Goal: Navigation & Orientation: Find specific page/section

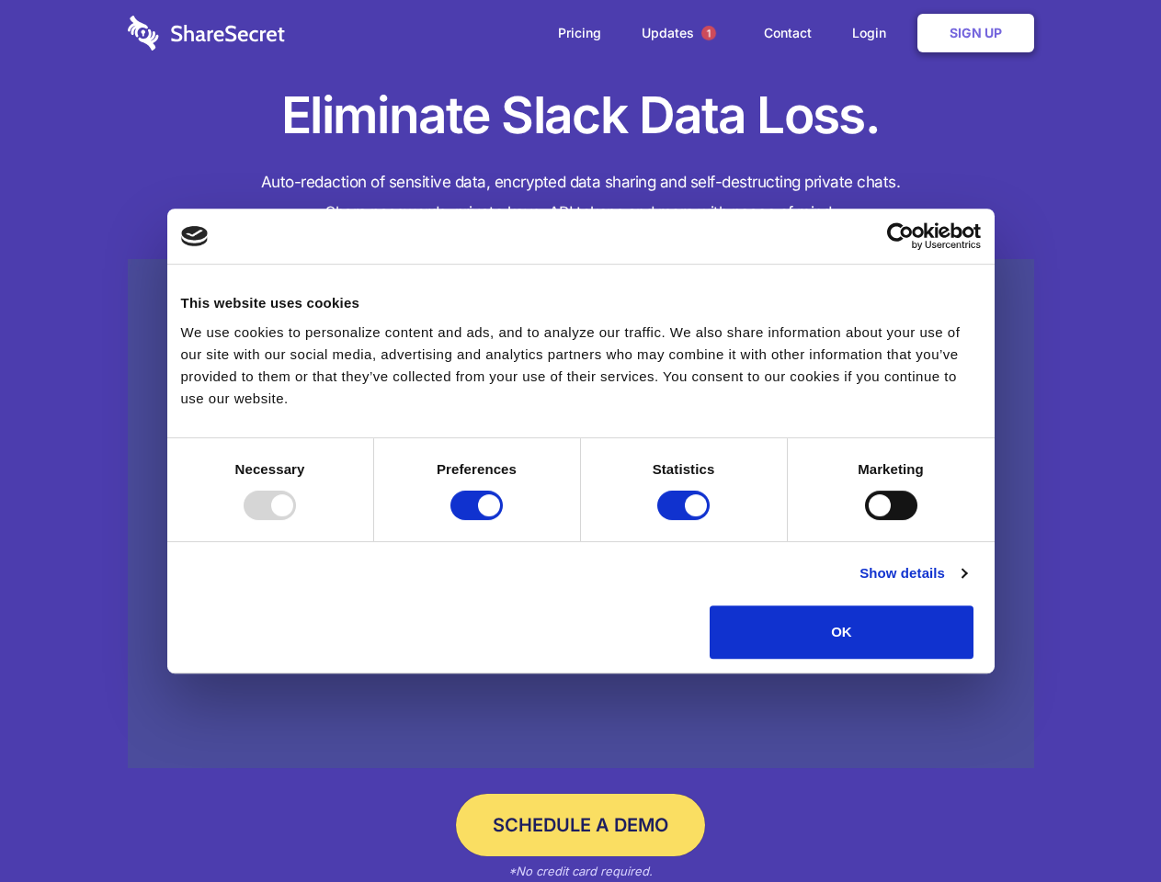
click at [296, 520] on div at bounding box center [270, 505] width 52 height 29
click at [503, 520] on input "Preferences" at bounding box center [476, 505] width 52 height 29
checkbox input "false"
click at [686, 520] on input "Statistics" at bounding box center [683, 505] width 52 height 29
checkbox input "false"
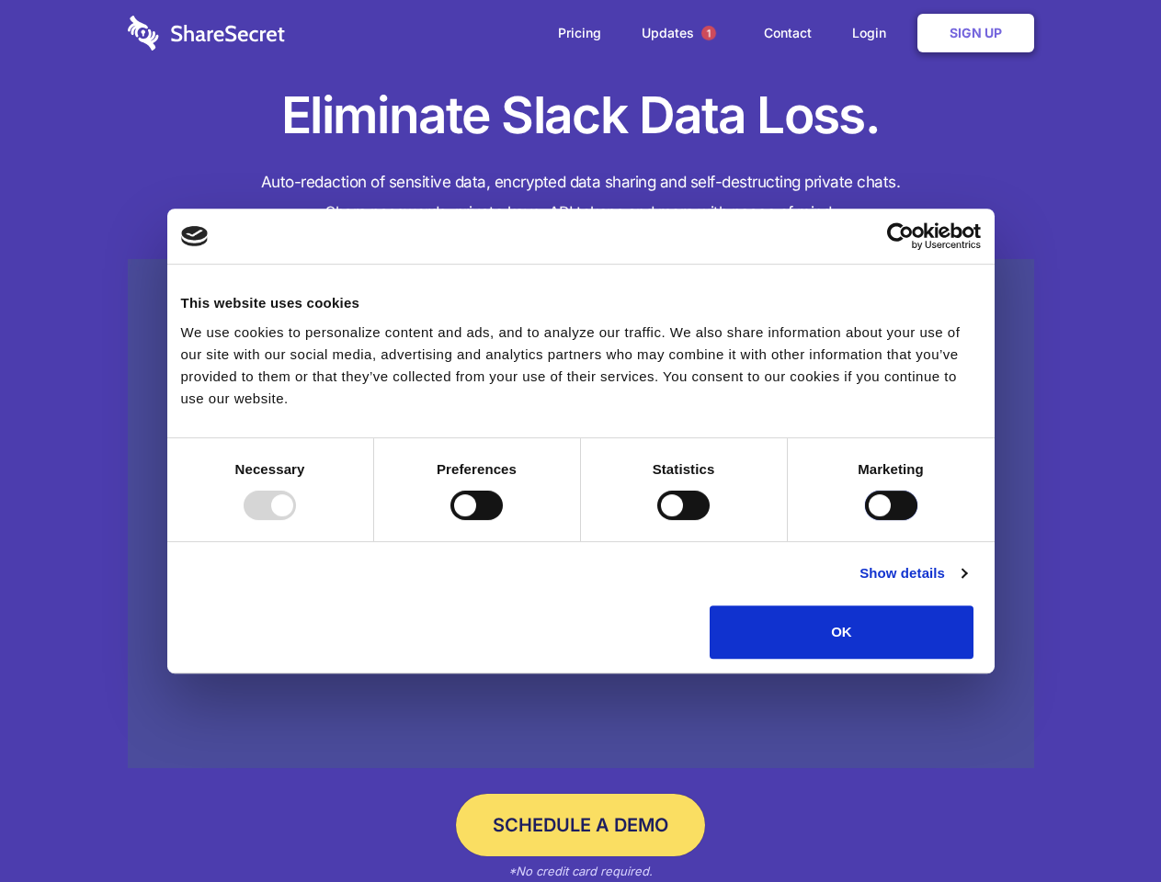
click at [865, 520] on input "Marketing" at bounding box center [891, 505] width 52 height 29
checkbox input "true"
click at [966, 585] on link "Show details" at bounding box center [912, 574] width 107 height 22
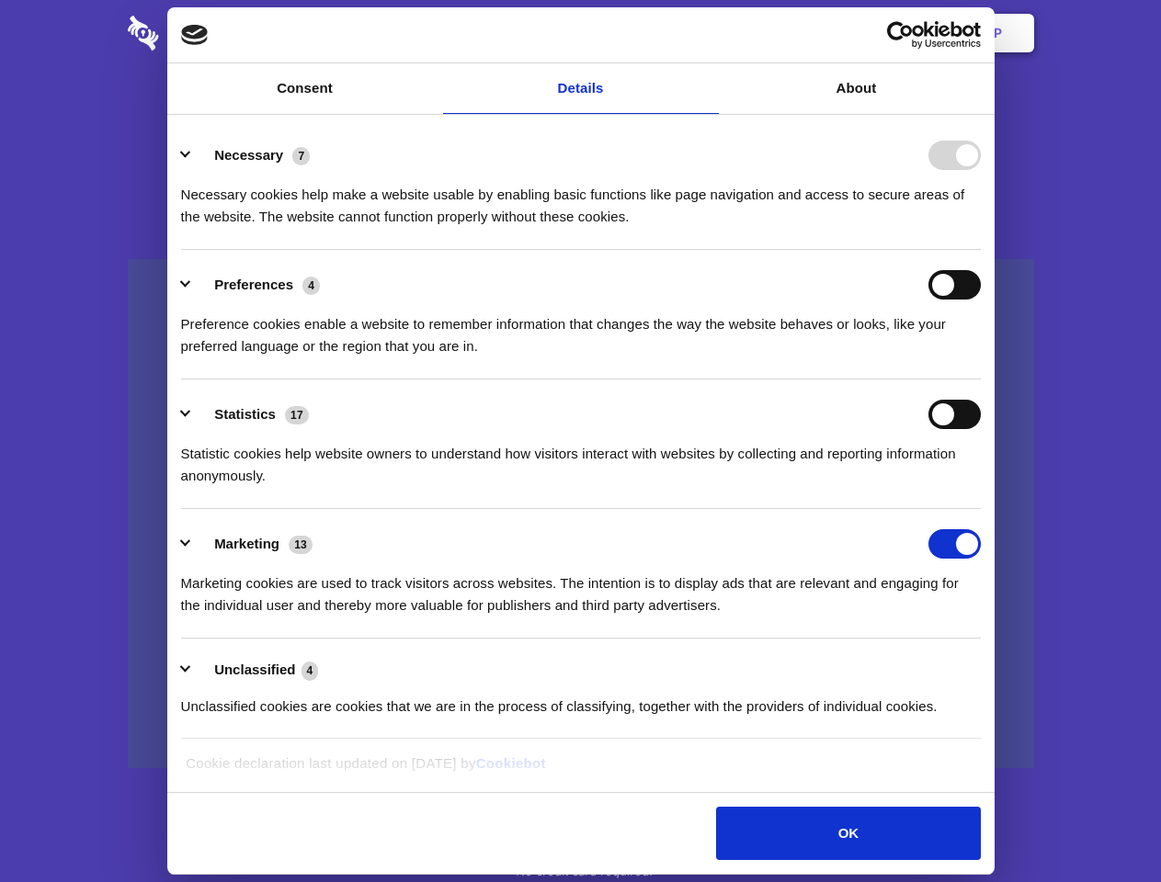
click at [989, 666] on ul "Necessary 7 Necessary cookies help make a website usable by enabling basic func…" at bounding box center [580, 430] width 817 height 620
click at [708, 33] on span "1" at bounding box center [708, 33] width 15 height 15
